Goal: Transaction & Acquisition: Book appointment/travel/reservation

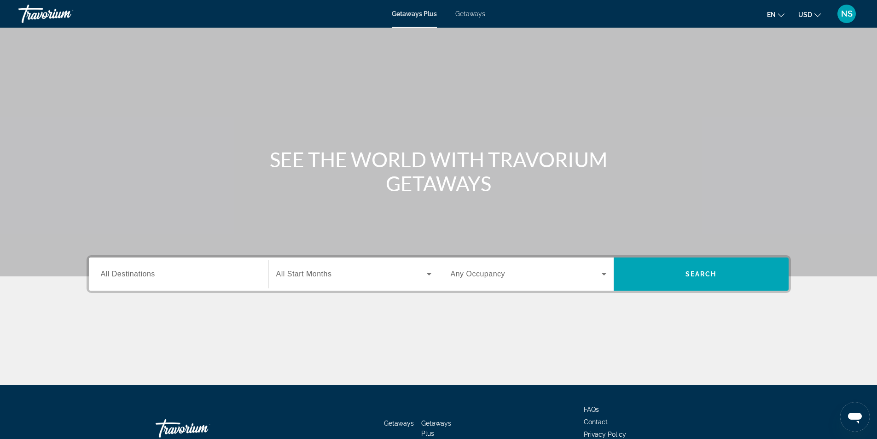
click at [473, 16] on span "Getaways" at bounding box center [470, 13] width 30 height 7
click at [138, 274] on span "All Destinations" at bounding box center [128, 274] width 54 height 8
click at [138, 274] on input "Destination All Destinations" at bounding box center [179, 274] width 156 height 11
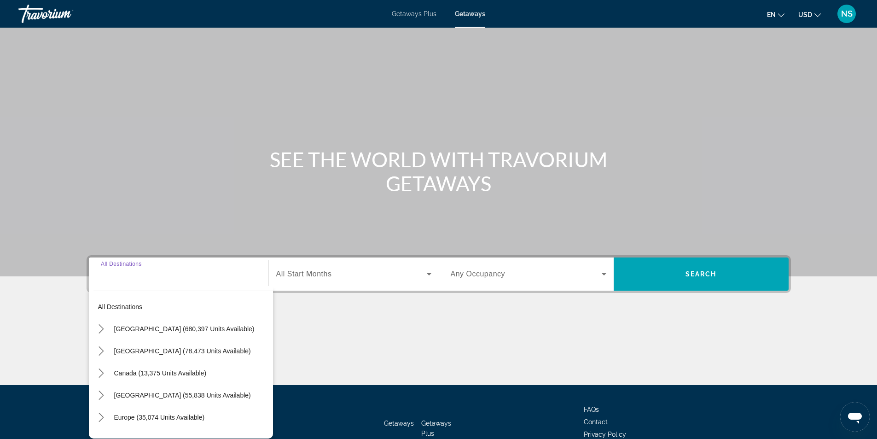
scroll to position [59, 0]
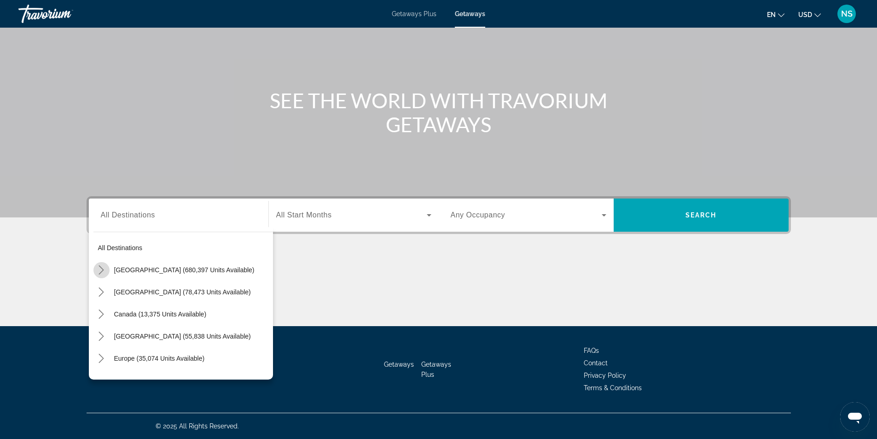
click at [102, 269] on icon "Toggle United States (680,397 units available) submenu" at bounding box center [101, 269] width 9 height 9
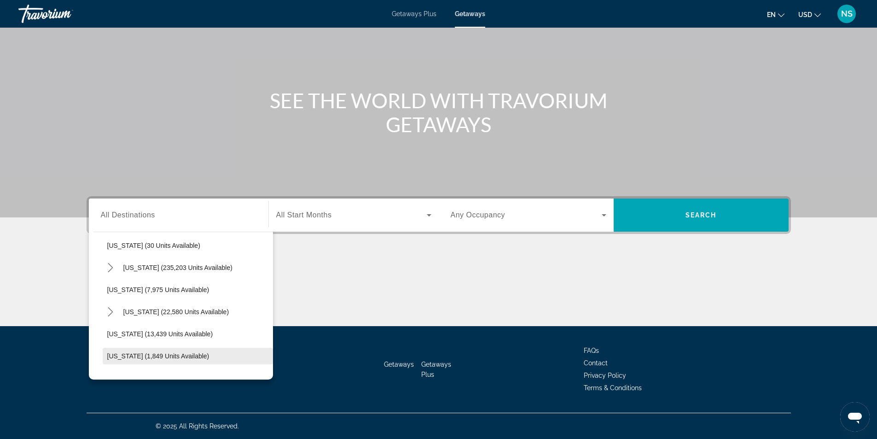
scroll to position [119, 0]
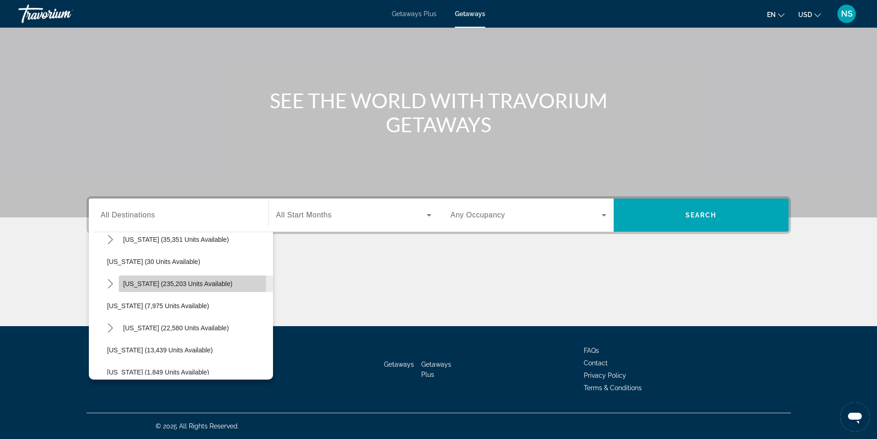
click at [148, 282] on span "[US_STATE] (235,203 units available)" at bounding box center [177, 283] width 109 height 7
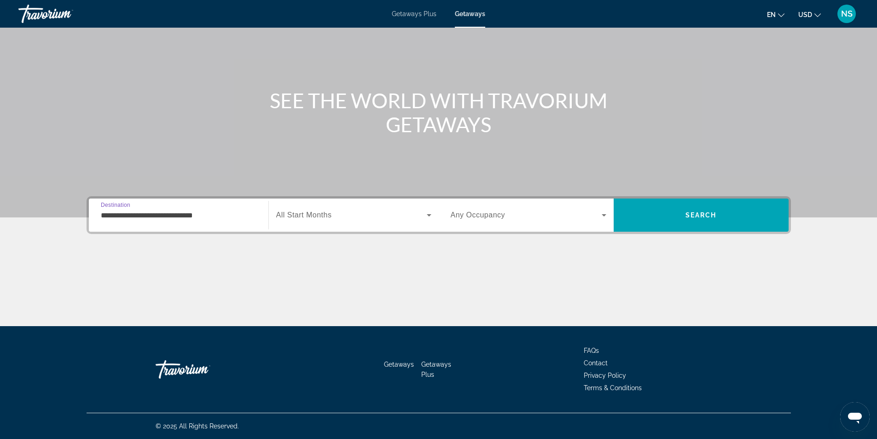
click at [106, 217] on input "**********" at bounding box center [179, 215] width 156 height 11
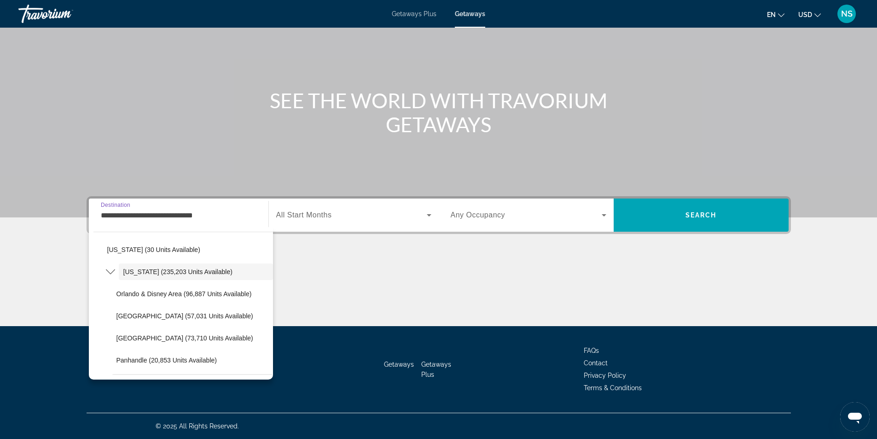
scroll to position [145, 0]
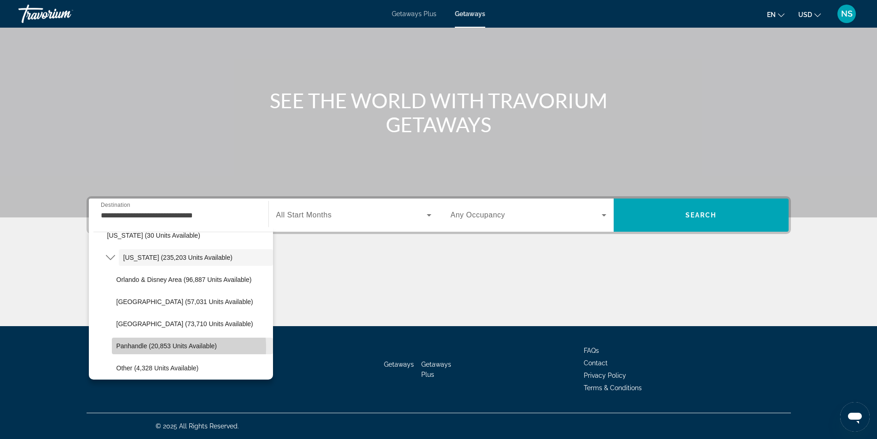
click at [145, 348] on span "Panhandle (20,853 units available)" at bounding box center [166, 345] width 100 height 7
type input "**********"
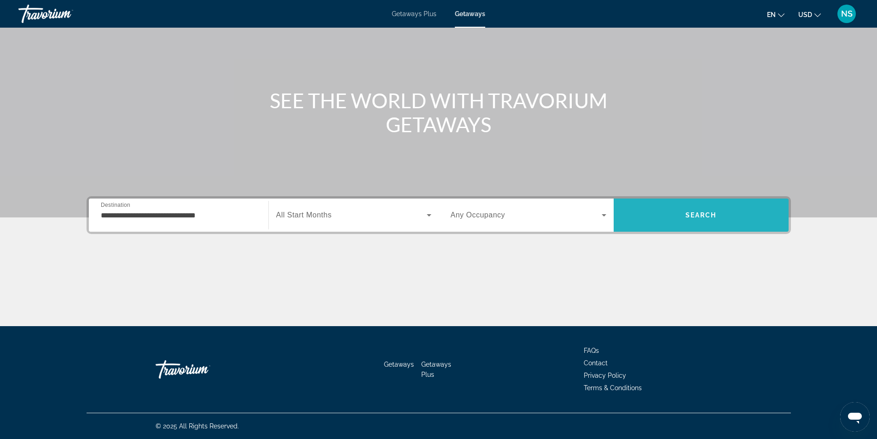
click at [698, 219] on span "Search" at bounding box center [701, 215] width 175 height 22
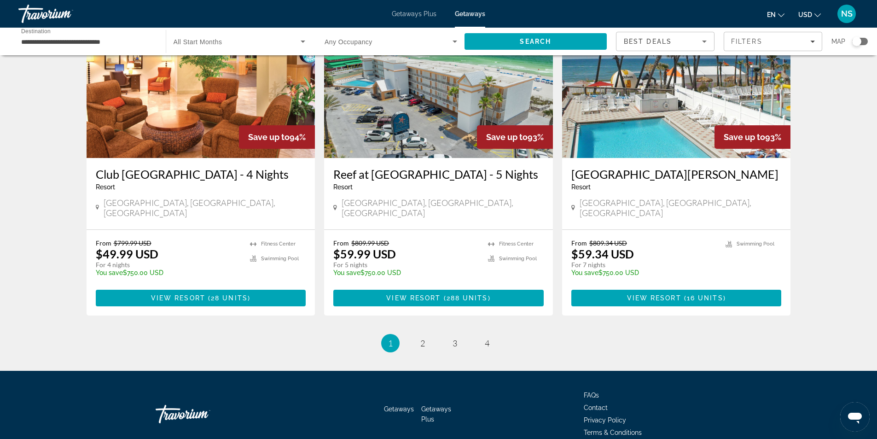
scroll to position [1106, 0]
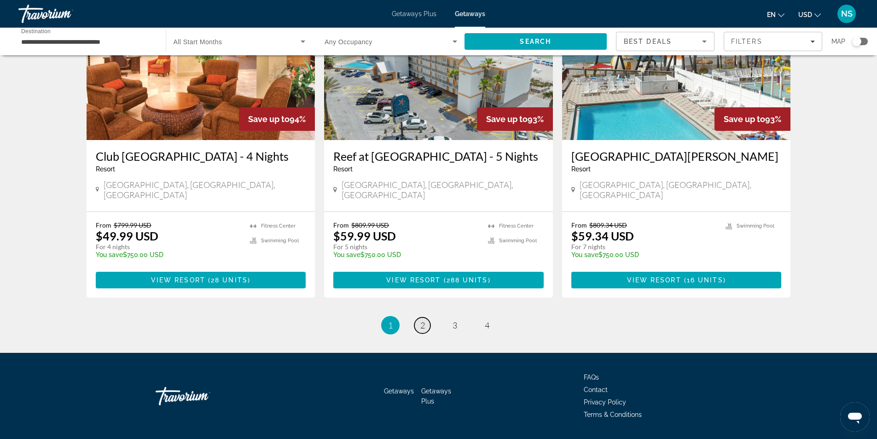
click at [421, 320] on span "2" at bounding box center [422, 325] width 5 height 10
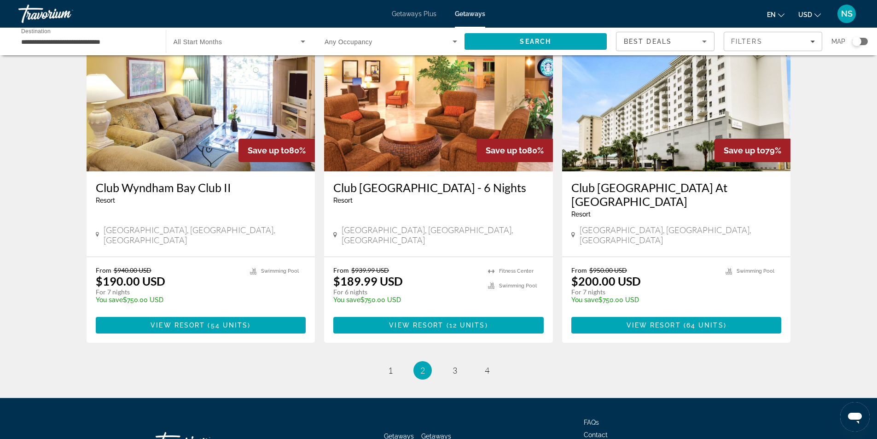
scroll to position [1092, 0]
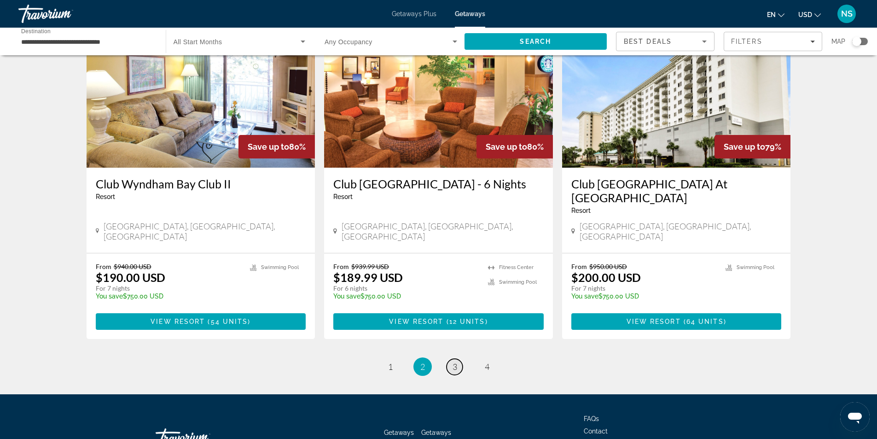
click at [454, 361] on span "3" at bounding box center [455, 366] width 5 height 10
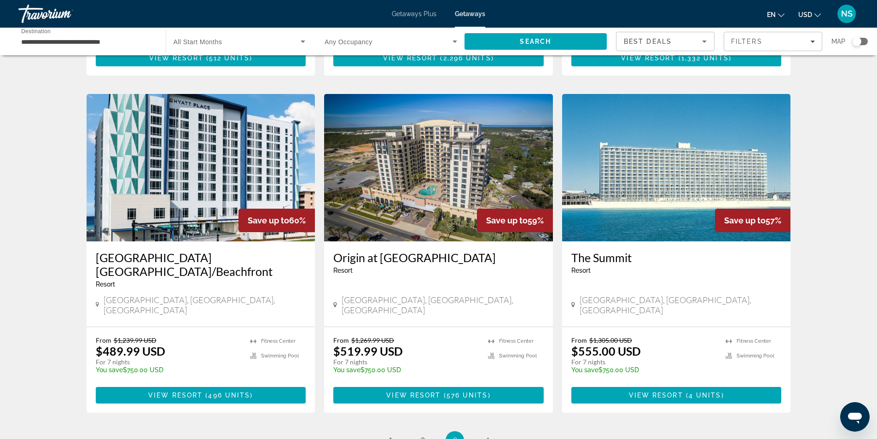
scroll to position [1092, 0]
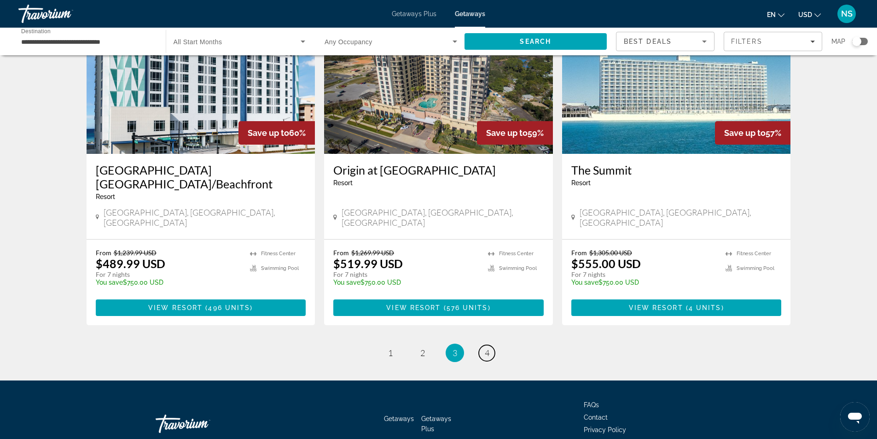
click at [487, 348] on span "4" at bounding box center [487, 353] width 5 height 10
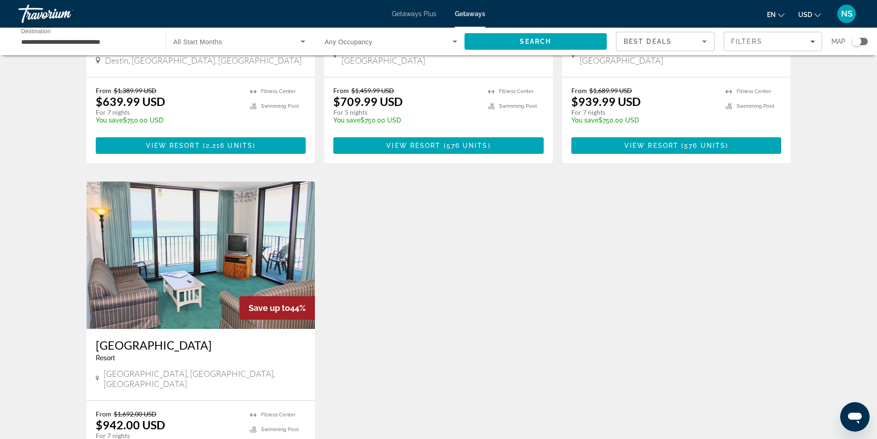
scroll to position [599, 0]
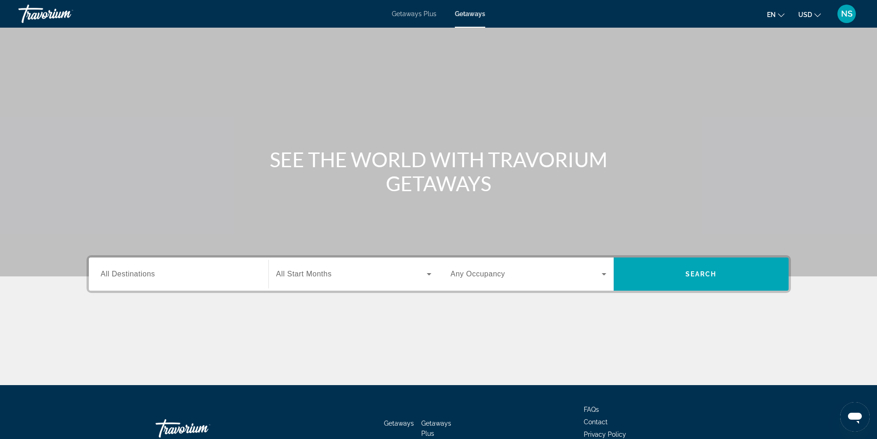
drag, startPoint x: 109, startPoint y: 273, endPoint x: 113, endPoint y: 268, distance: 6.5
click at [113, 268] on div "Destination All Destinations" at bounding box center [179, 274] width 156 height 26
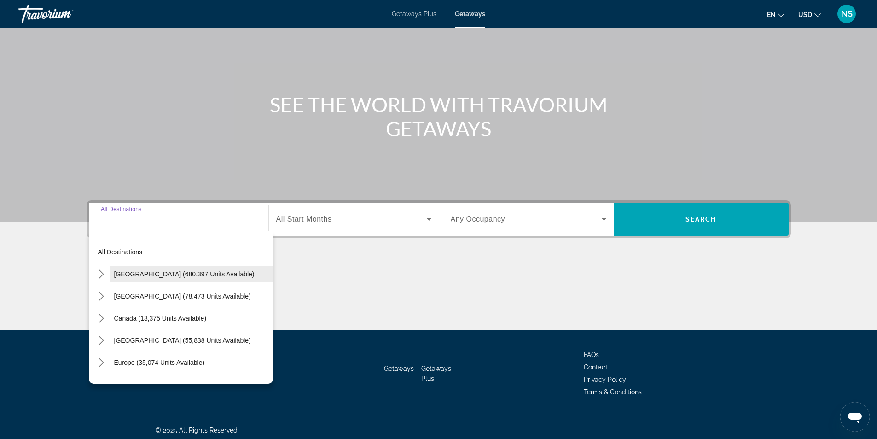
scroll to position [59, 0]
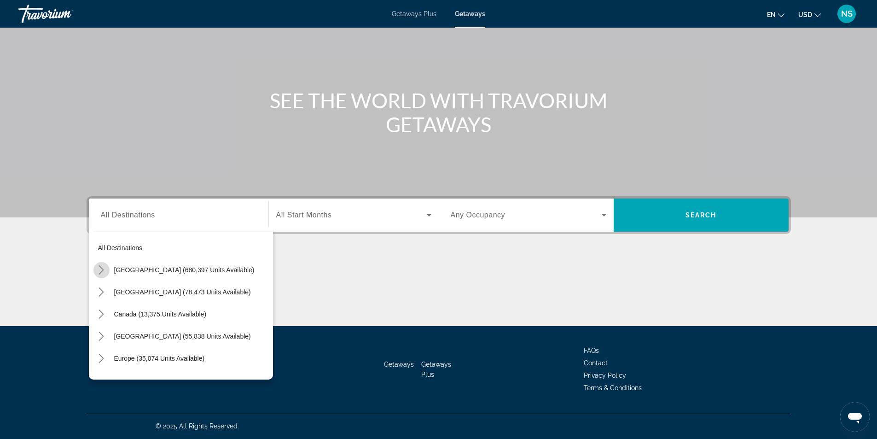
click at [103, 270] on icon "Toggle United States (680,397 units available) submenu" at bounding box center [101, 269] width 5 height 9
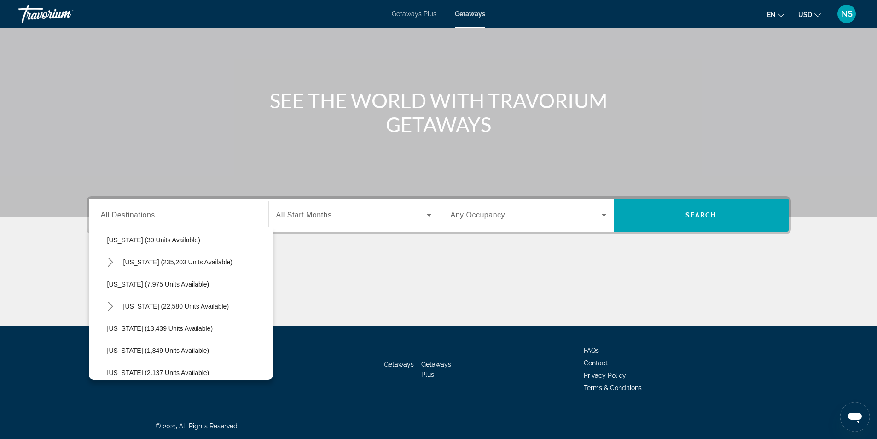
scroll to position [165, 0]
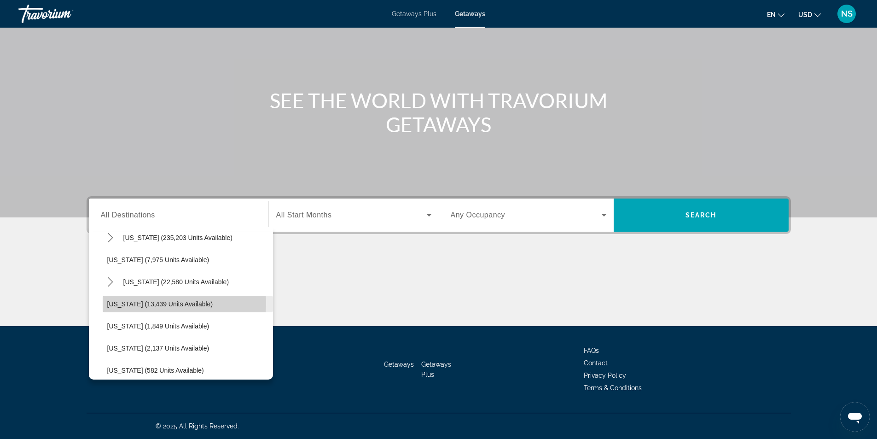
click at [161, 302] on span "[US_STATE] (13,439 units available)" at bounding box center [160, 303] width 106 height 7
type input "**********"
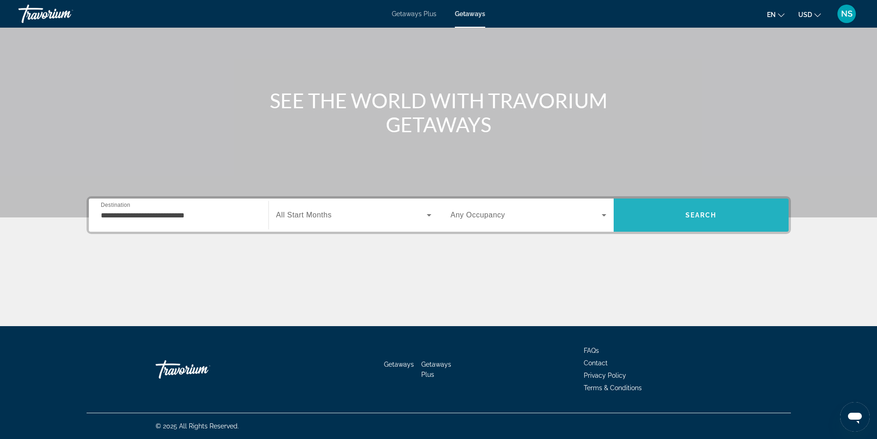
click at [665, 211] on span "Search" at bounding box center [701, 215] width 175 height 22
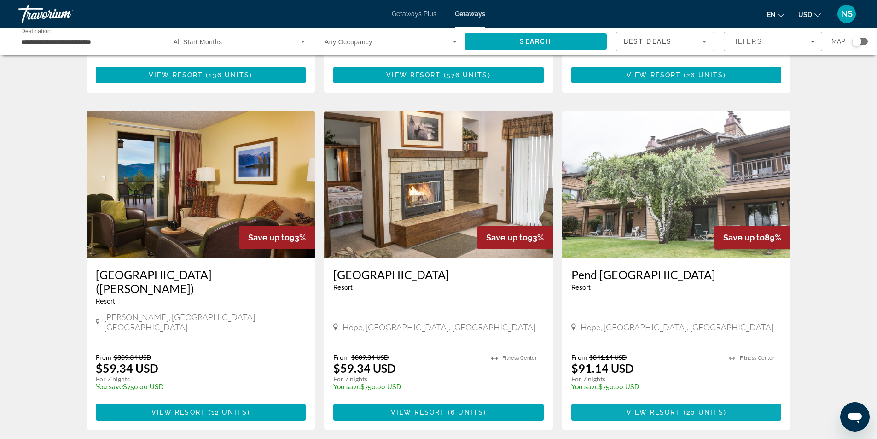
scroll to position [1079, 0]
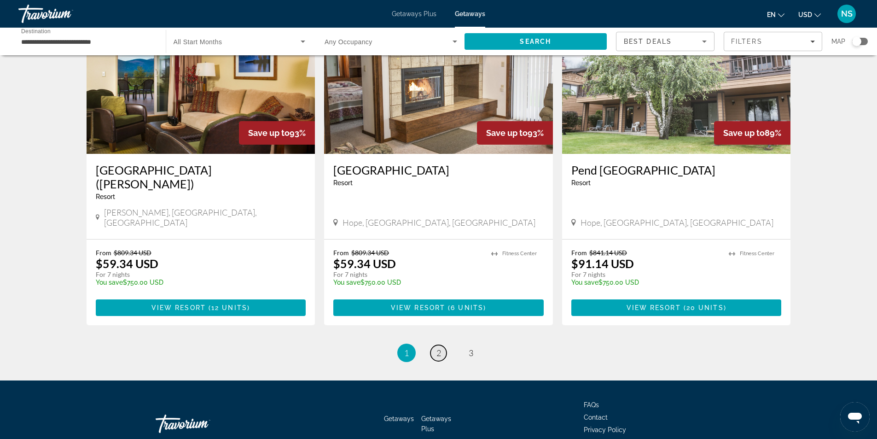
click at [436, 348] on span "2" at bounding box center [438, 353] width 5 height 10
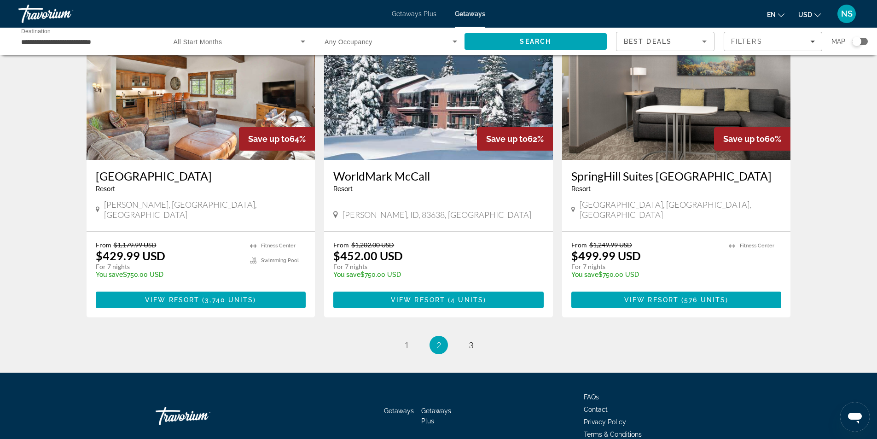
scroll to position [1065, 0]
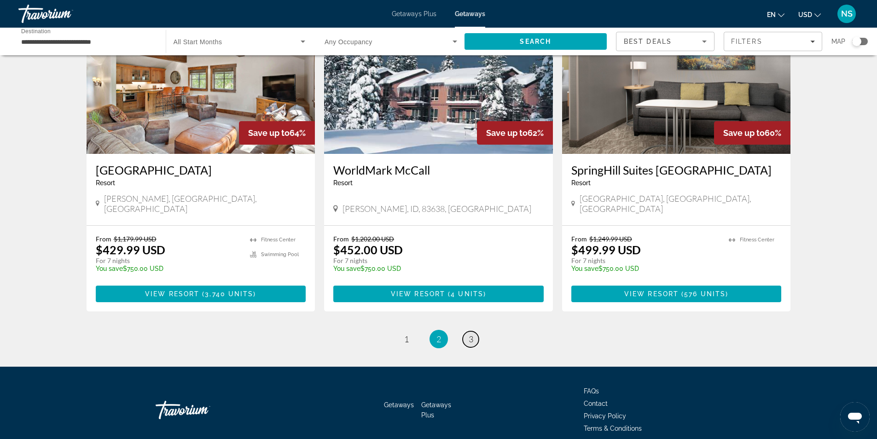
click at [468, 331] on link "page 3" at bounding box center [471, 339] width 16 height 16
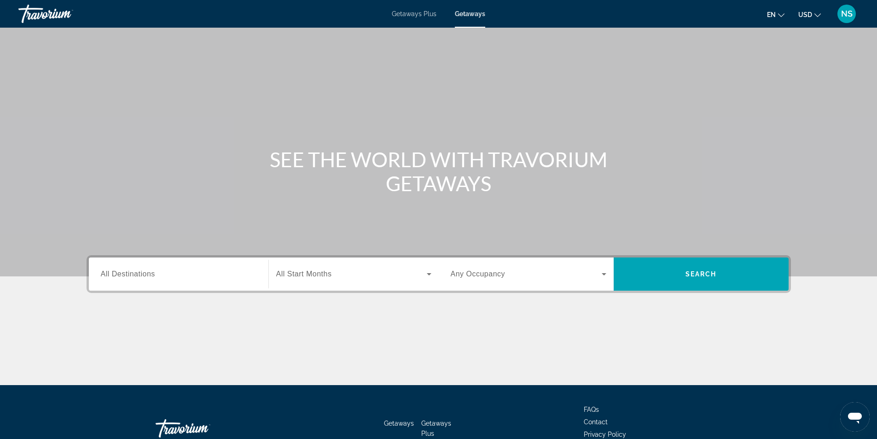
click at [138, 277] on span "All Destinations" at bounding box center [128, 274] width 54 height 8
click at [138, 277] on input "Destination All Destinations" at bounding box center [179, 274] width 156 height 11
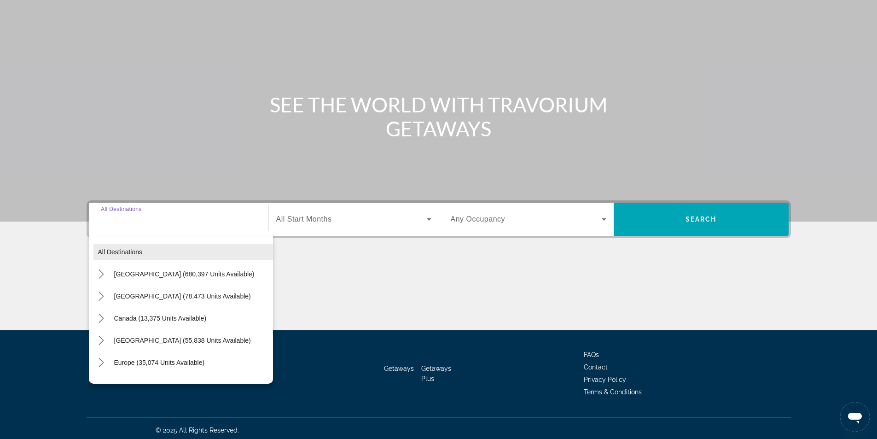
scroll to position [59, 0]
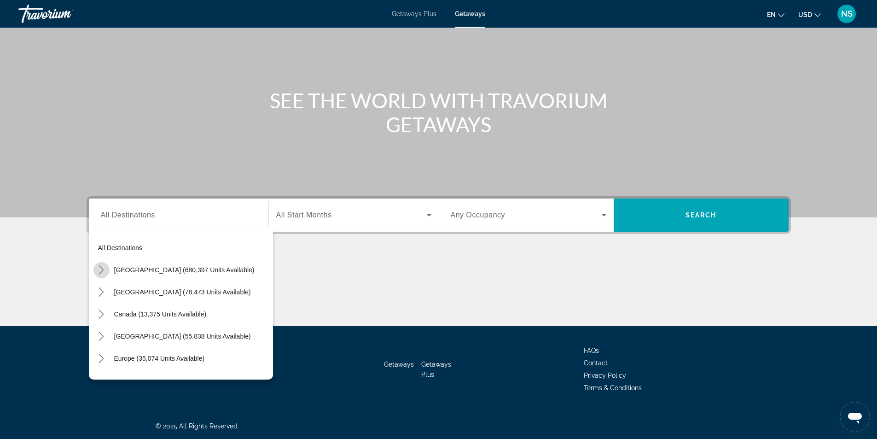
click at [101, 272] on icon "Toggle United States (680,397 units available) submenu" at bounding box center [101, 269] width 5 height 9
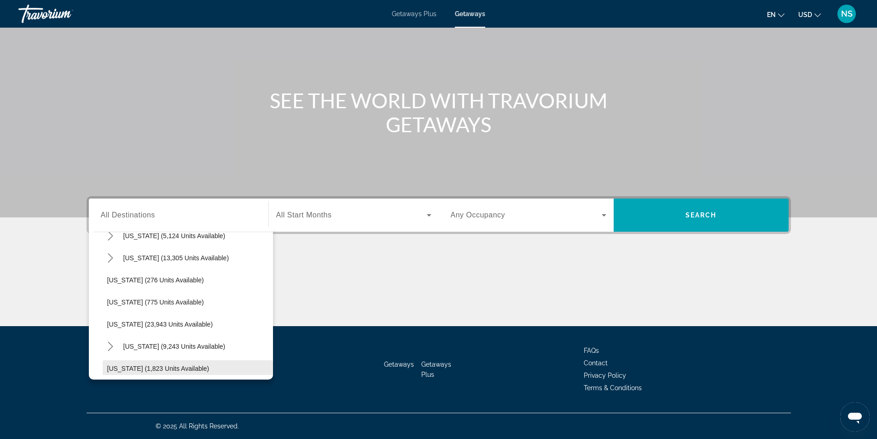
scroll to position [671, 0]
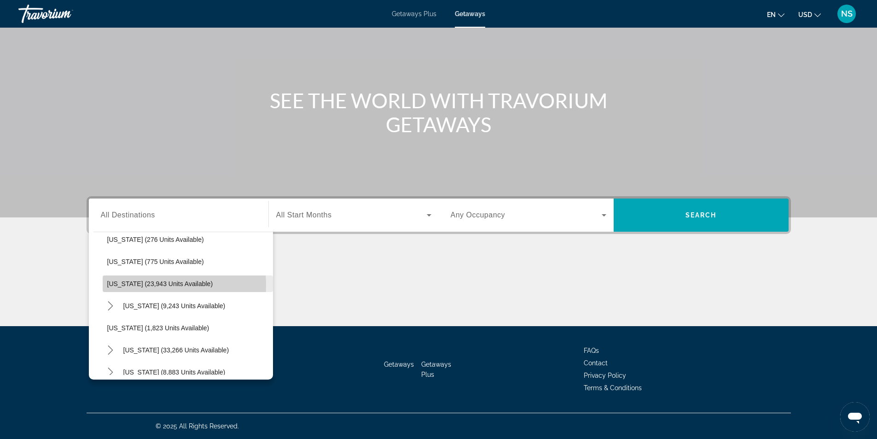
click at [150, 285] on span "[US_STATE] (23,943 units available)" at bounding box center [160, 283] width 106 height 7
type input "**********"
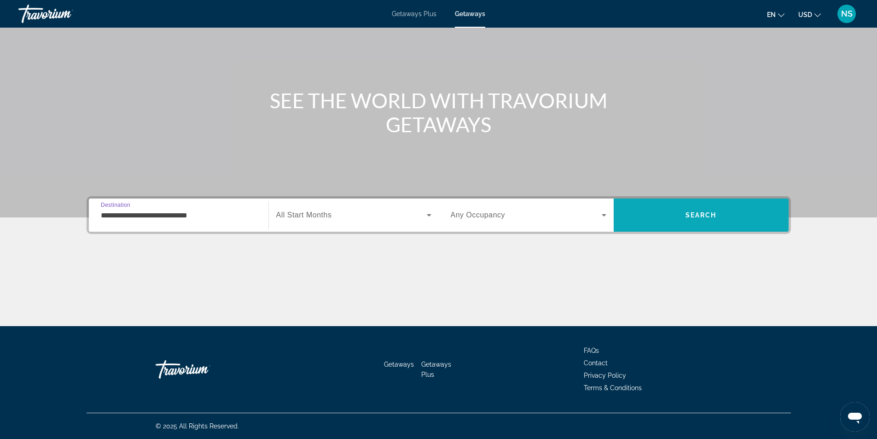
click at [678, 212] on span "Search" at bounding box center [701, 215] width 175 height 22
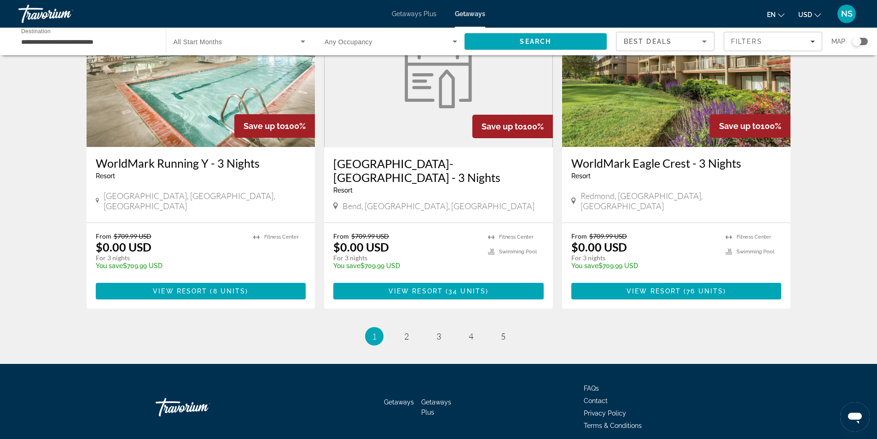
scroll to position [1107, 0]
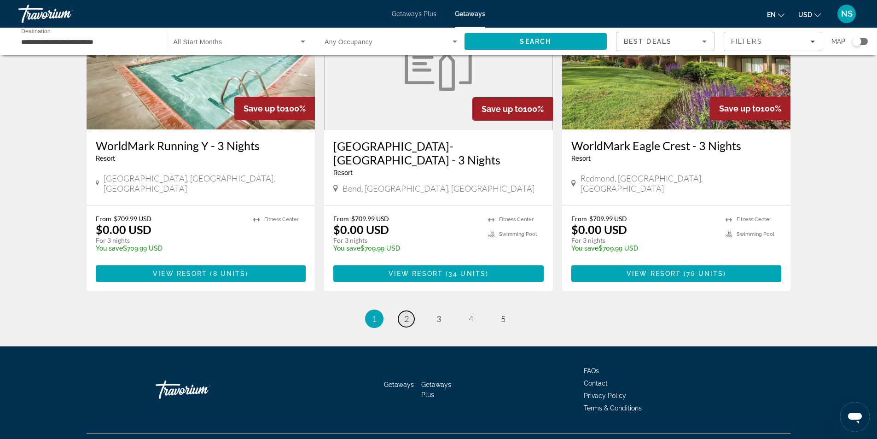
click at [408, 314] on span "2" at bounding box center [406, 319] width 5 height 10
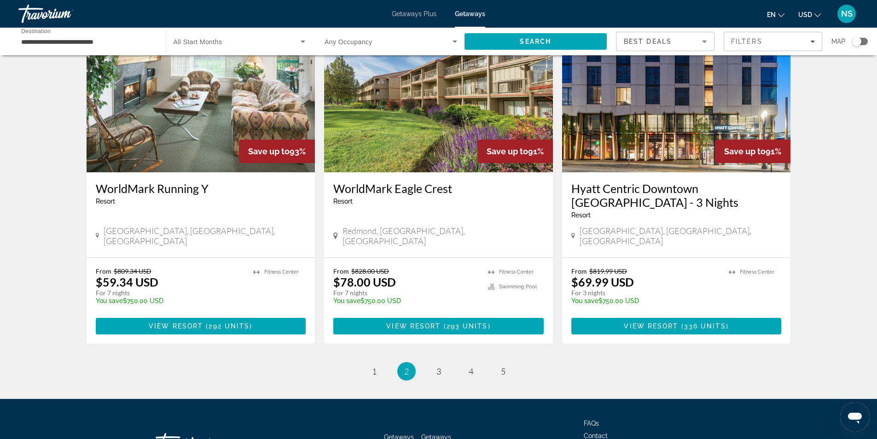
scroll to position [1093, 0]
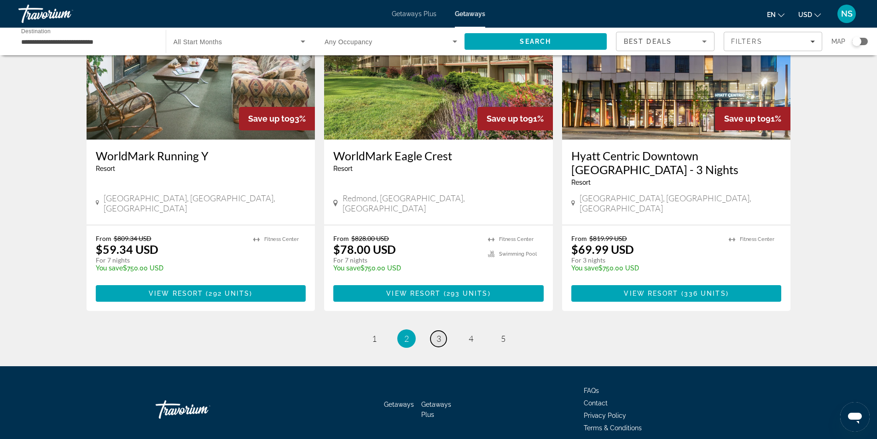
click at [435, 331] on link "page 3" at bounding box center [438, 339] width 16 height 16
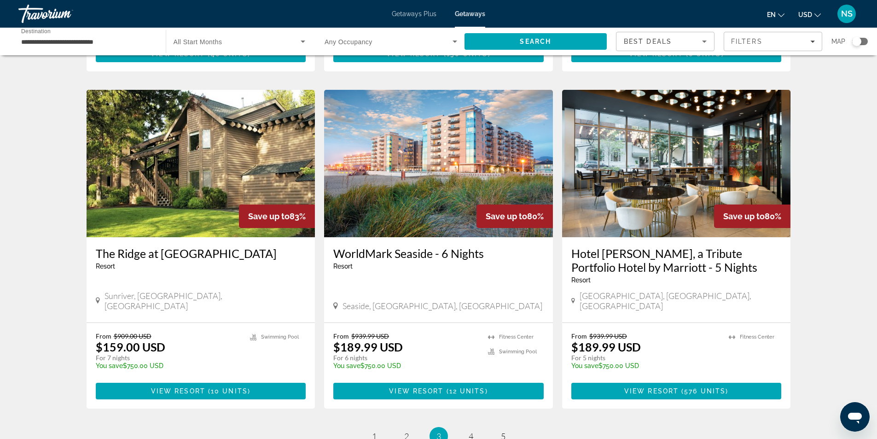
scroll to position [1013, 0]
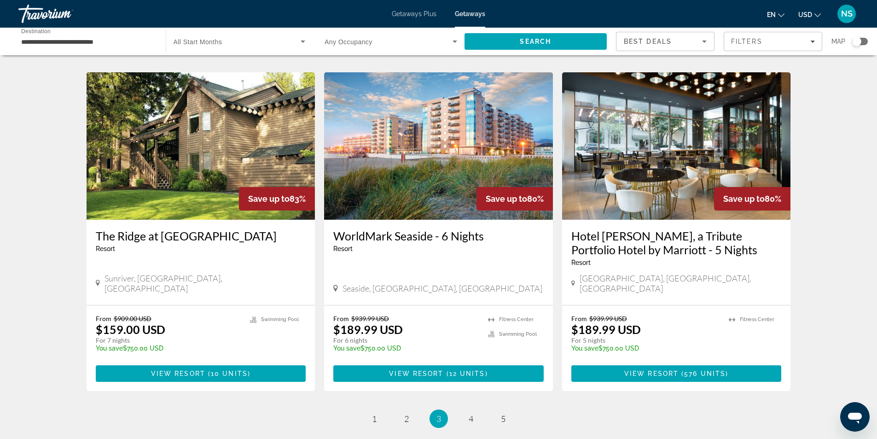
click at [667, 146] on img "Main content" at bounding box center [676, 145] width 229 height 147
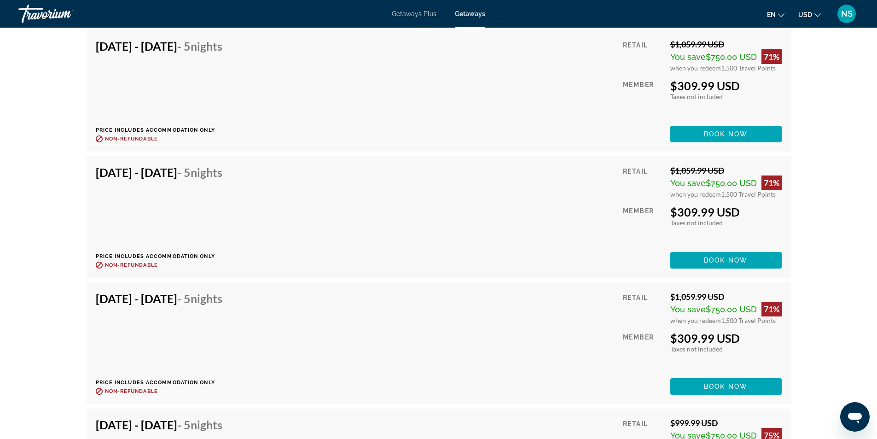
scroll to position [2532, 0]
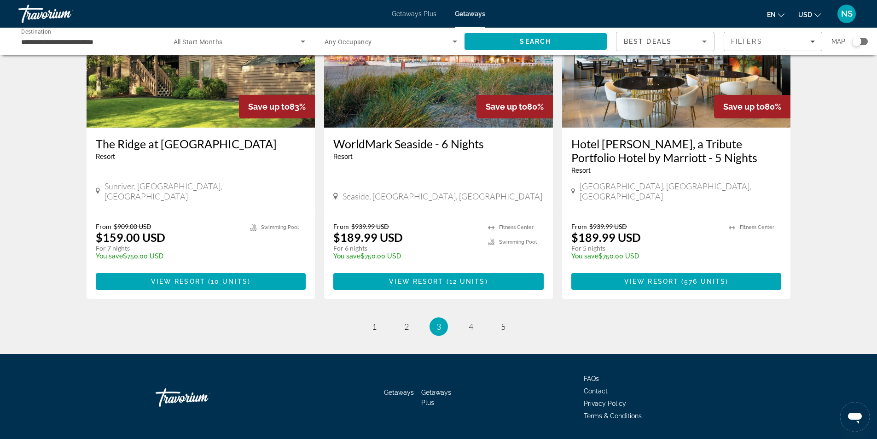
scroll to position [1106, 0]
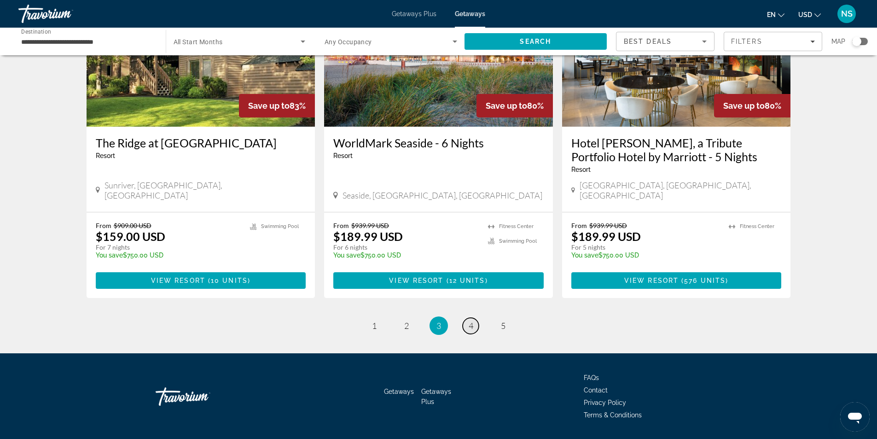
click at [473, 318] on link "page 4" at bounding box center [471, 326] width 16 height 16
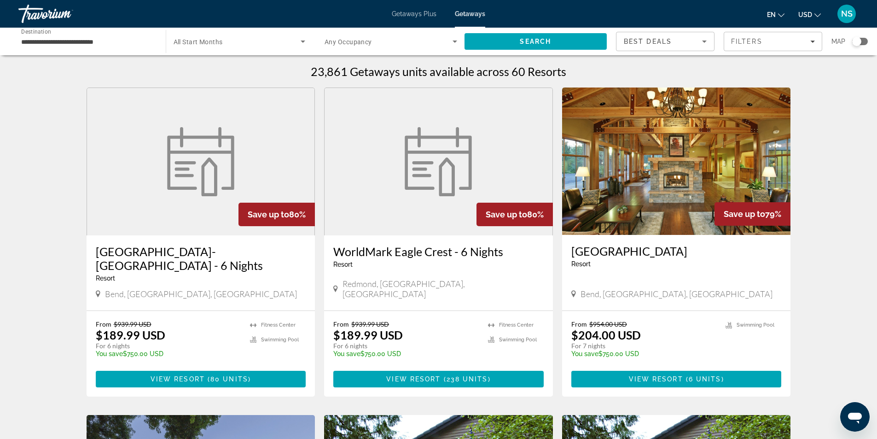
click at [690, 192] on img "Main content" at bounding box center [676, 160] width 229 height 147
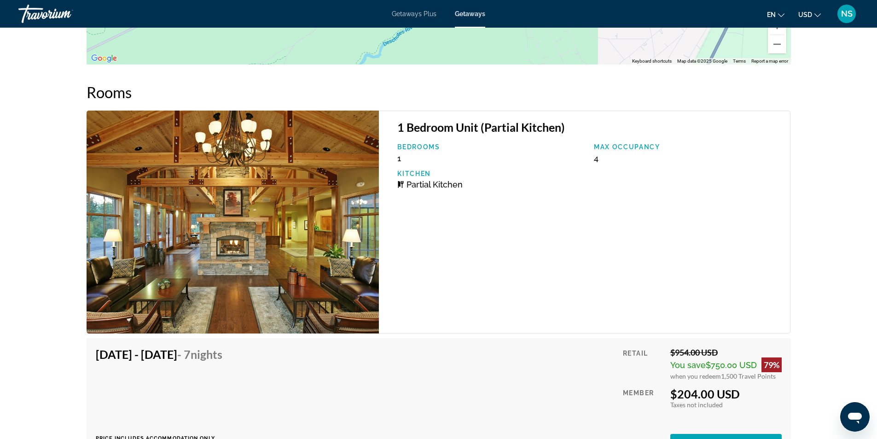
scroll to position [1522, 0]
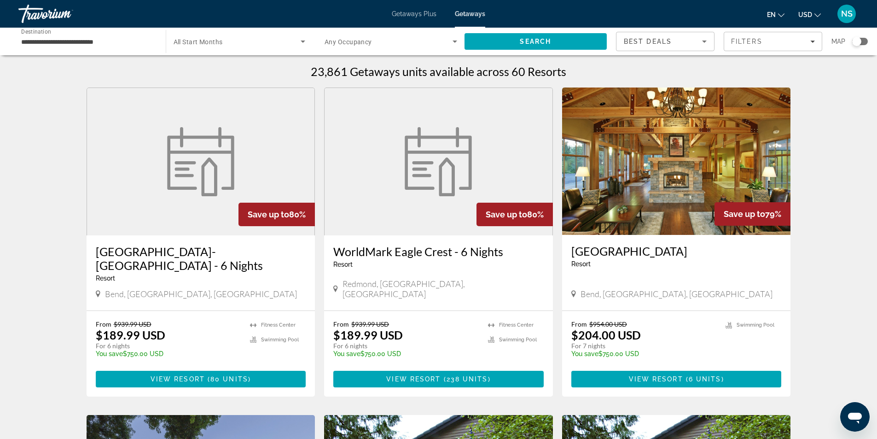
click at [681, 169] on img "Main content" at bounding box center [676, 160] width 229 height 147
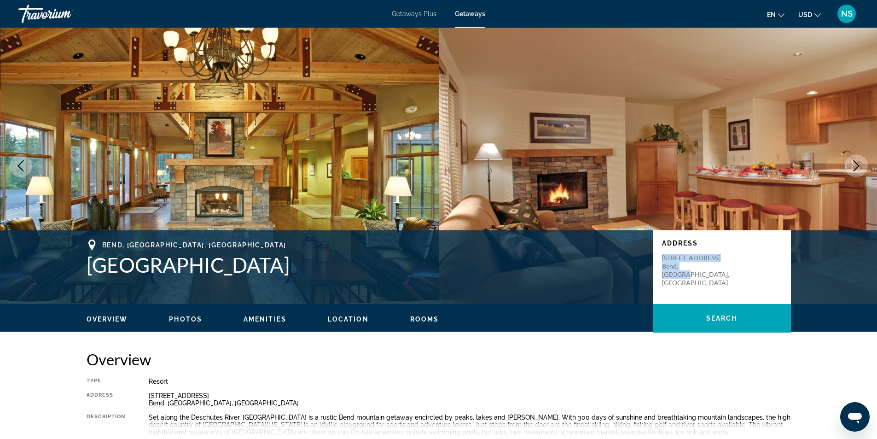
drag, startPoint x: 662, startPoint y: 257, endPoint x: 717, endPoint y: 271, distance: 57.0
click at [718, 271] on div "Address [STREET_ADDRESS]" at bounding box center [722, 267] width 138 height 74
copy p "[STREET_ADDRESS]"
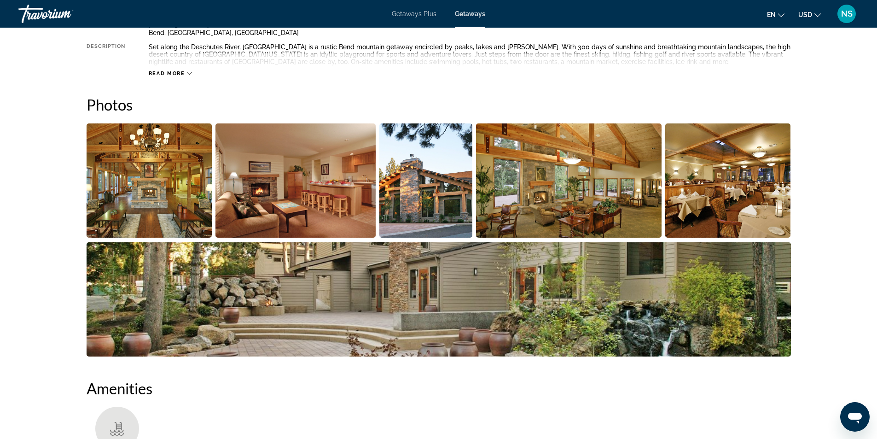
scroll to position [371, 0]
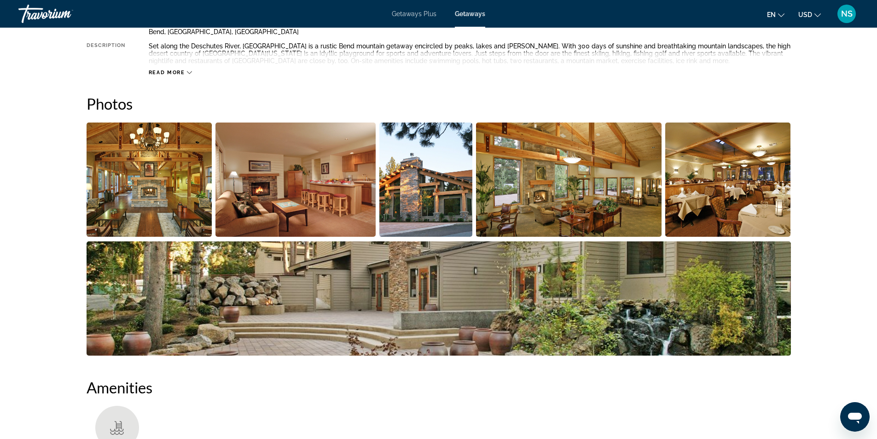
click at [300, 200] on img "Open full-screen image slider" at bounding box center [295, 179] width 160 height 114
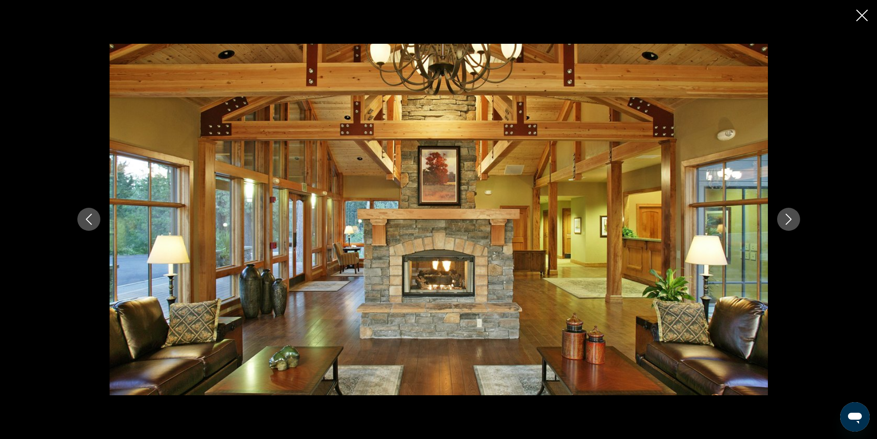
click at [795, 219] on button "Next image" at bounding box center [788, 219] width 23 height 23
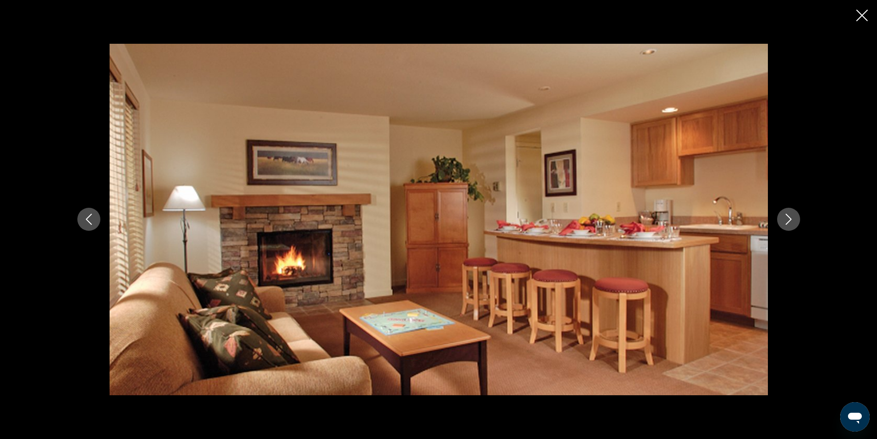
click at [794, 219] on button "Next image" at bounding box center [788, 219] width 23 height 23
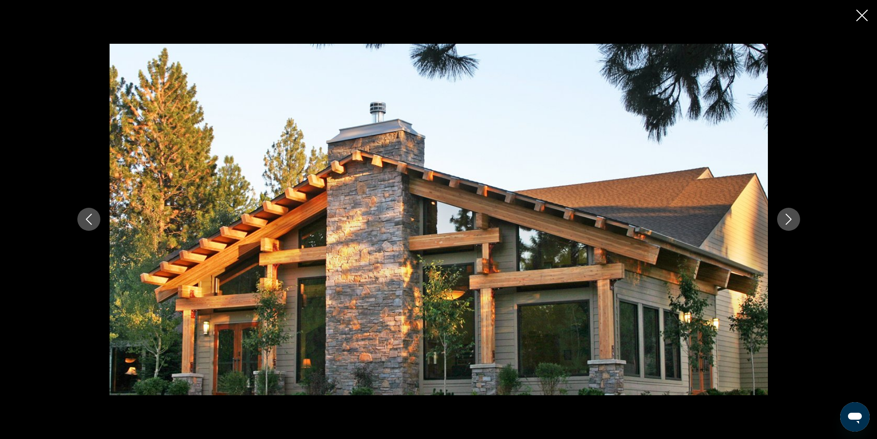
click at [794, 219] on button "Next image" at bounding box center [788, 219] width 23 height 23
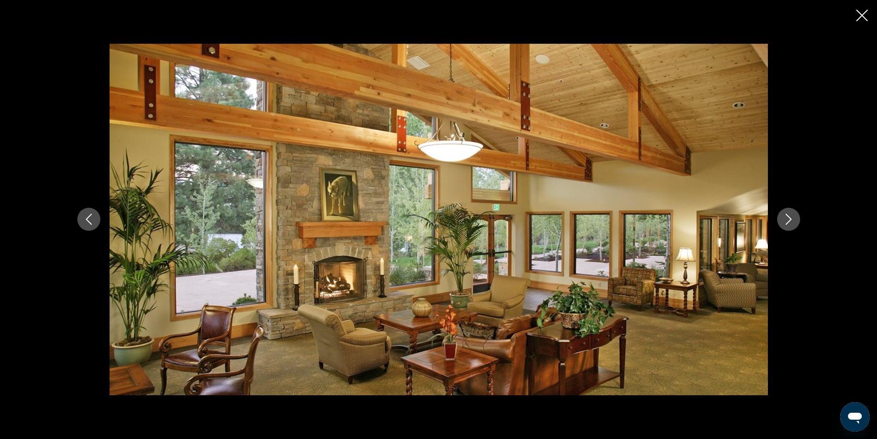
click at [795, 218] on button "Next image" at bounding box center [788, 219] width 23 height 23
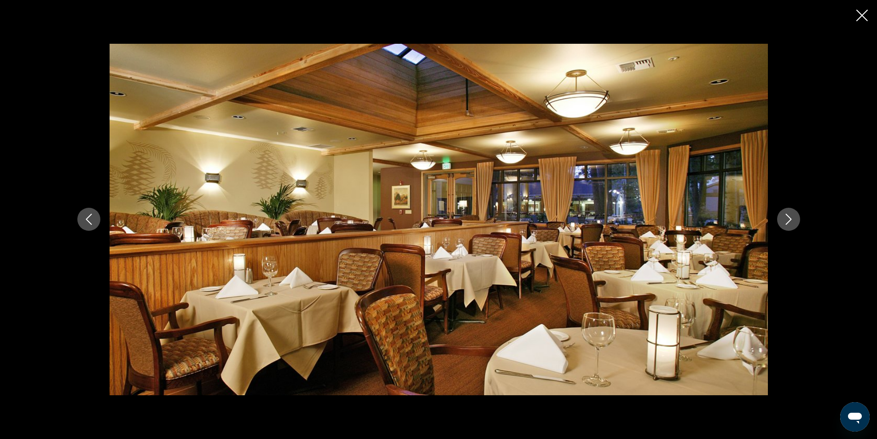
click at [795, 218] on button "Next image" at bounding box center [788, 219] width 23 height 23
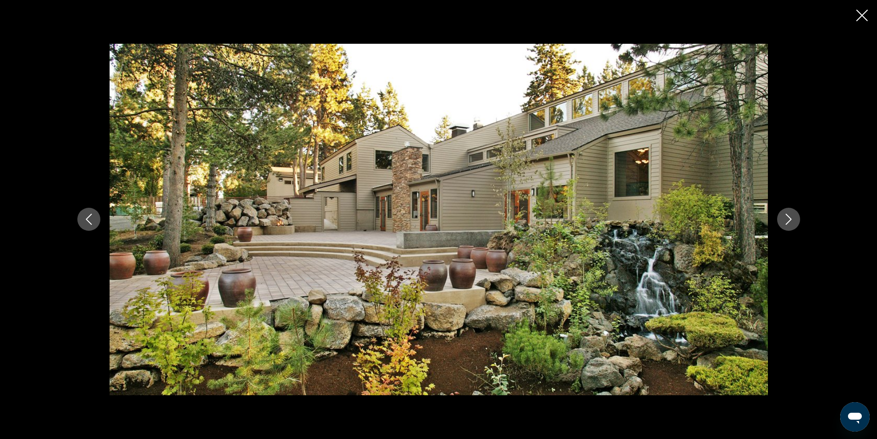
click at [795, 218] on button "Next image" at bounding box center [788, 219] width 23 height 23
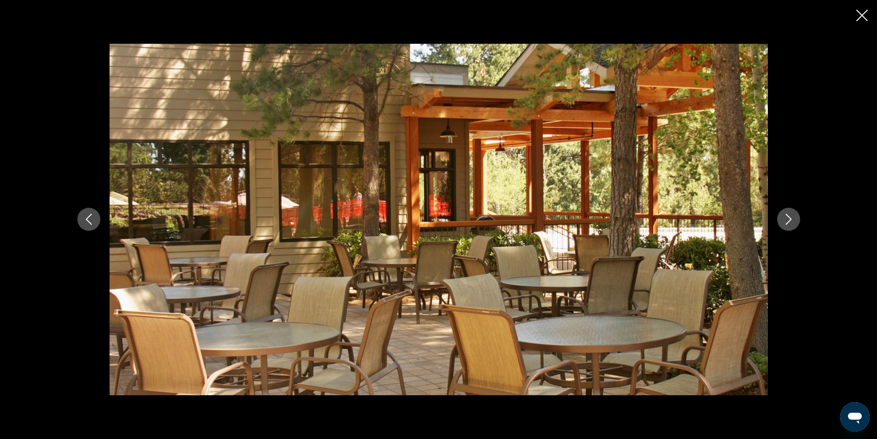
click at [795, 218] on button "Next image" at bounding box center [788, 219] width 23 height 23
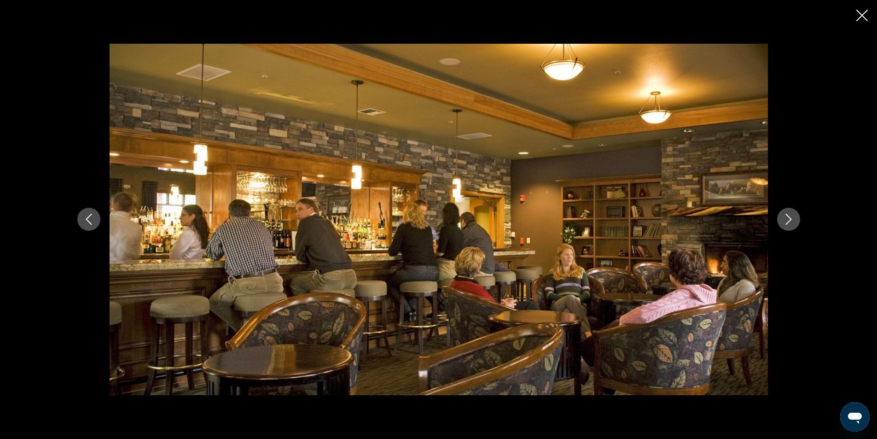
click at [795, 218] on button "Next image" at bounding box center [788, 219] width 23 height 23
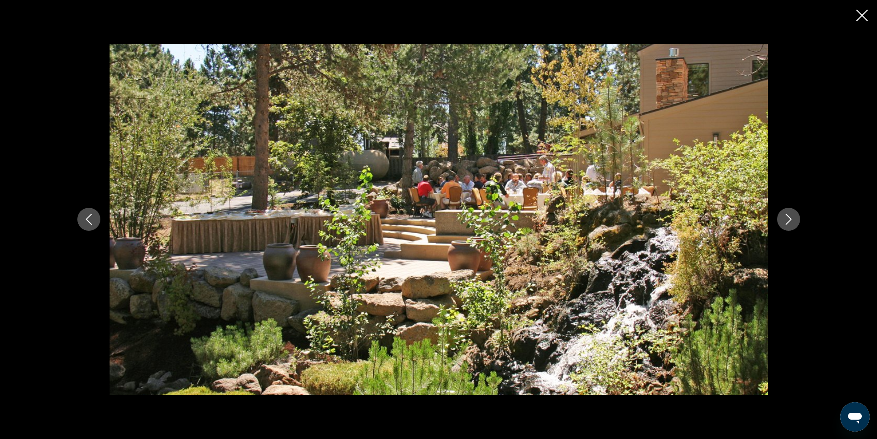
click at [795, 218] on button "Next image" at bounding box center [788, 219] width 23 height 23
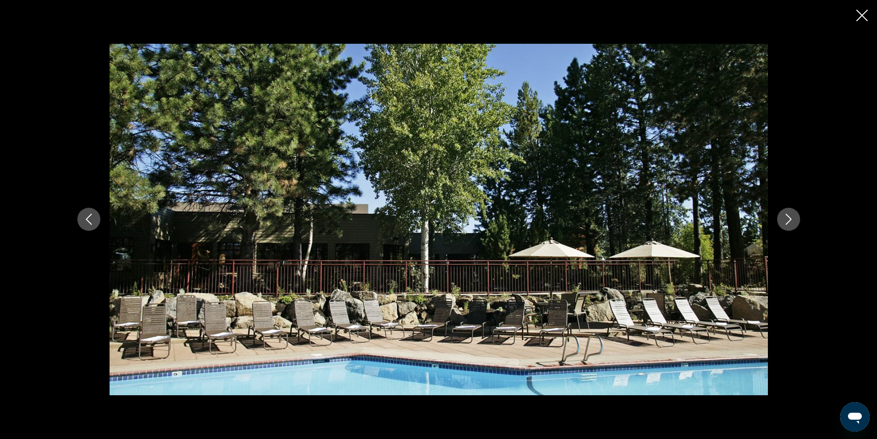
click at [795, 218] on button "Next image" at bounding box center [788, 219] width 23 height 23
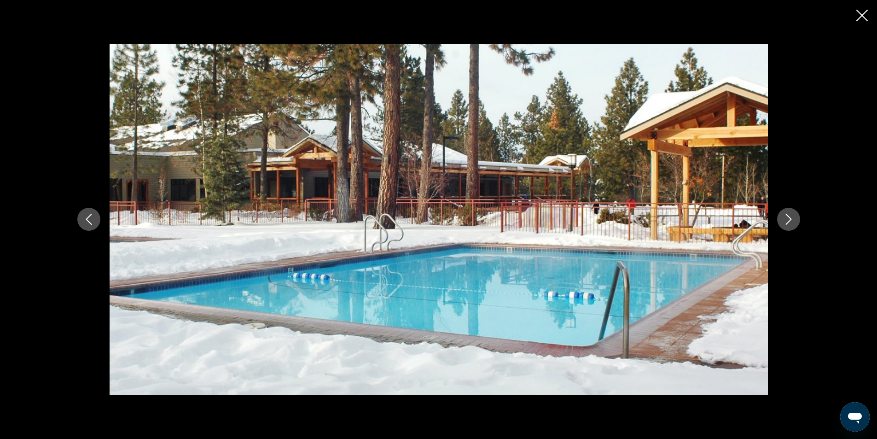
click at [795, 218] on button "Next image" at bounding box center [788, 219] width 23 height 23
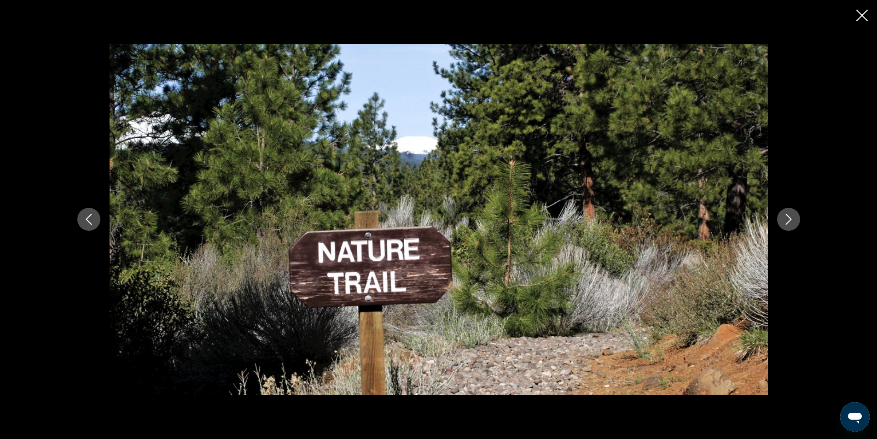
click at [795, 218] on button "Next image" at bounding box center [788, 219] width 23 height 23
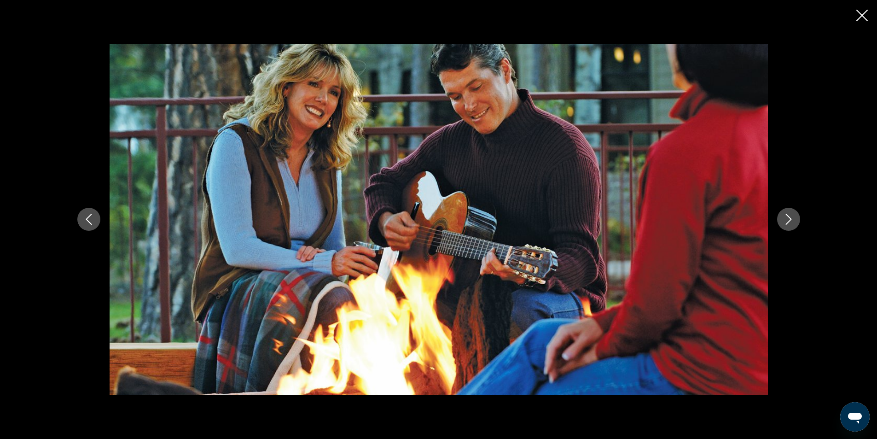
click at [793, 218] on icon "Next image" at bounding box center [788, 219] width 11 height 11
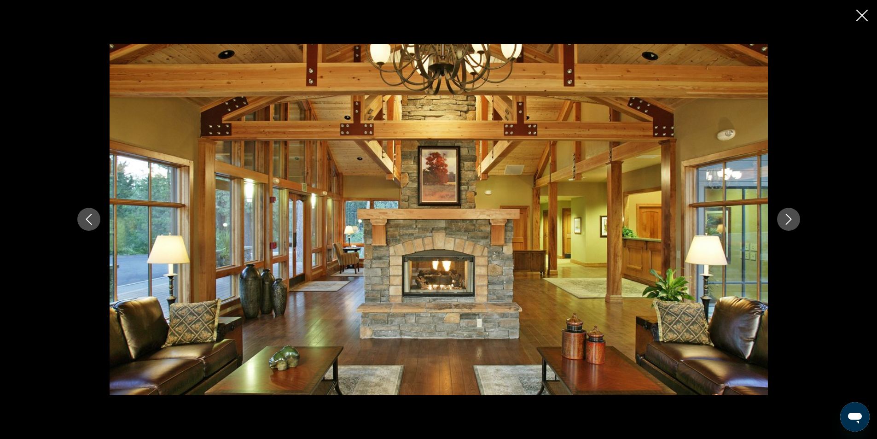
click at [791, 218] on icon "Next image" at bounding box center [788, 219] width 11 height 11
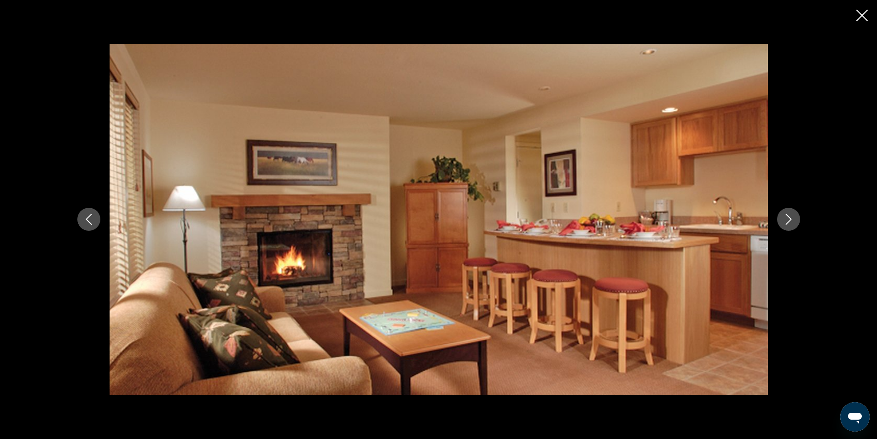
click at [862, 14] on icon "Close slideshow" at bounding box center [862, 16] width 12 height 12
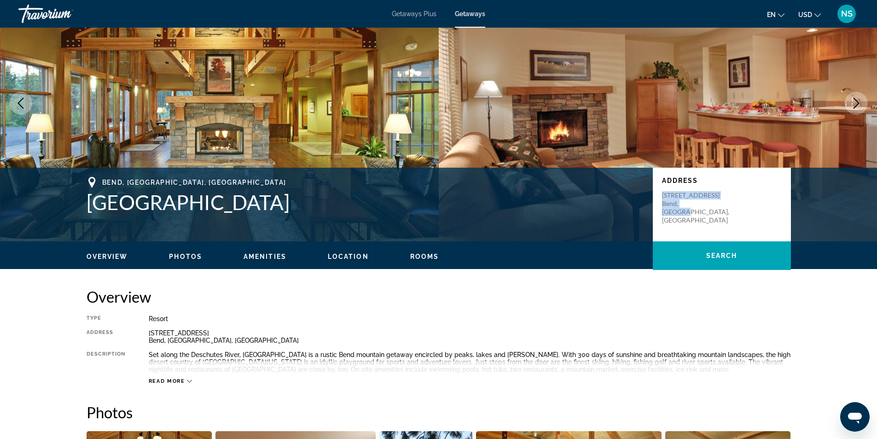
scroll to position [0, 0]
